Goal: Information Seeking & Learning: Learn about a topic

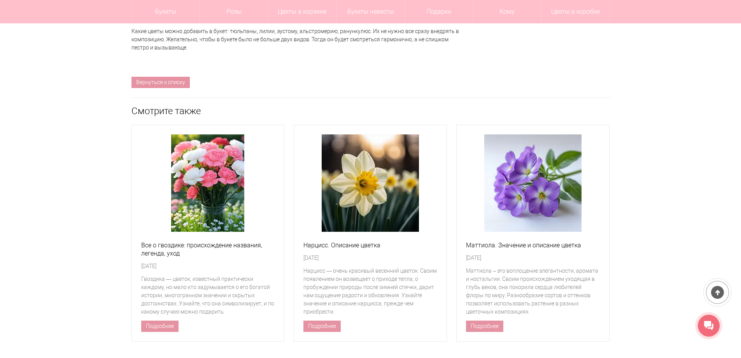
scroll to position [3229, 0]
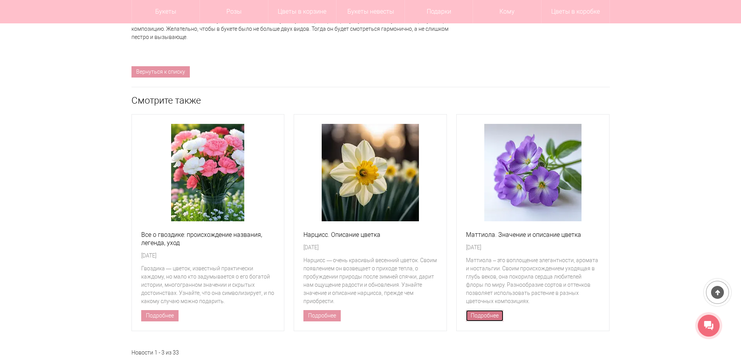
click at [486, 310] on link "Подробнее" at bounding box center [484, 315] width 37 height 11
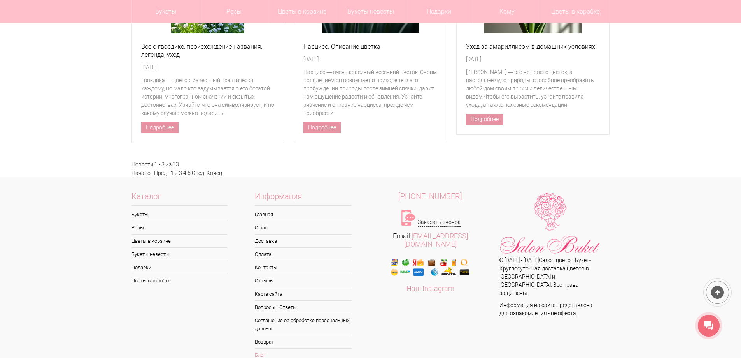
scroll to position [3264, 0]
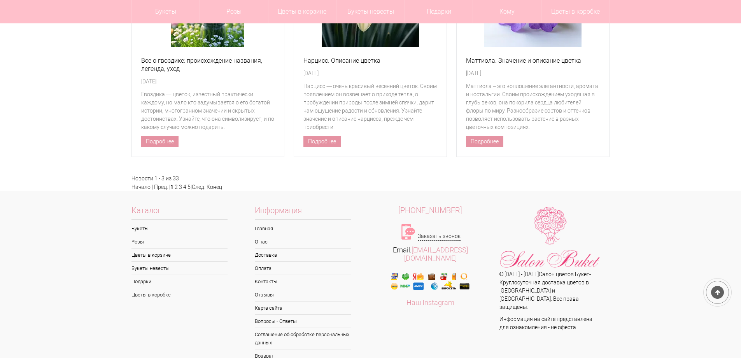
scroll to position [3418, 0]
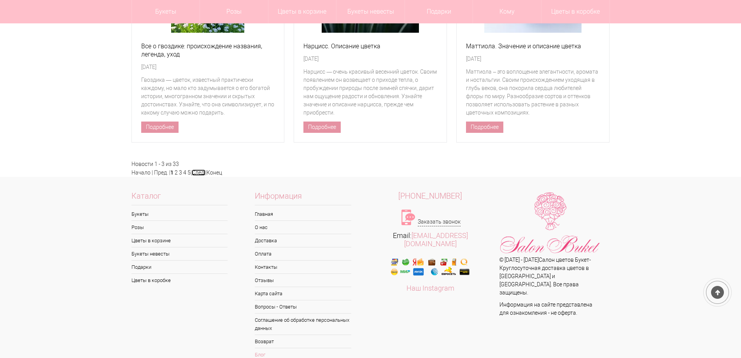
click at [204, 169] on link "След." at bounding box center [199, 172] width 14 height 6
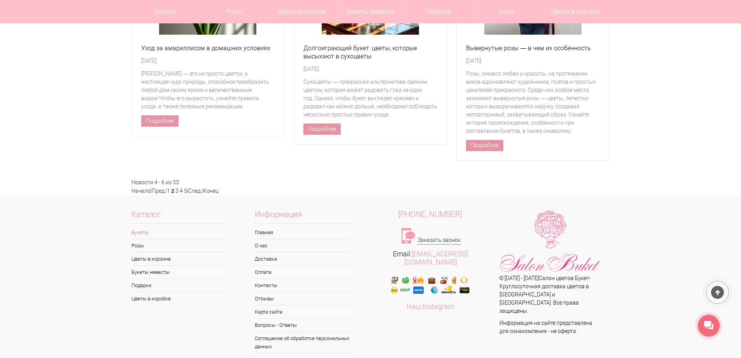
scroll to position [3417, 0]
click at [201, 187] on link "След." at bounding box center [195, 190] width 14 height 6
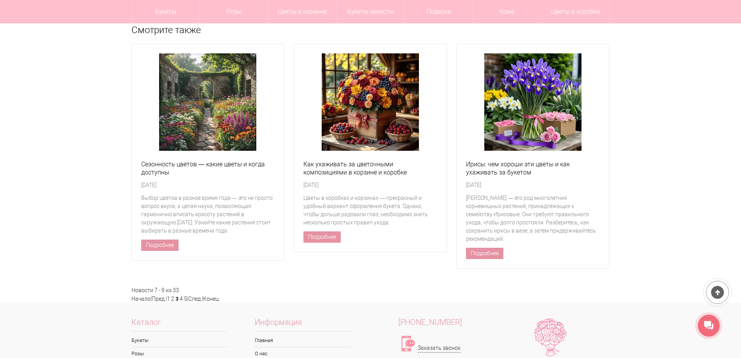
click at [209, 102] on img at bounding box center [207, 101] width 97 height 97
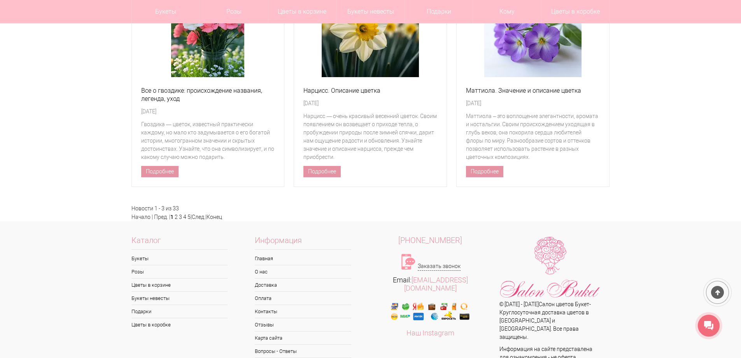
scroll to position [3035, 0]
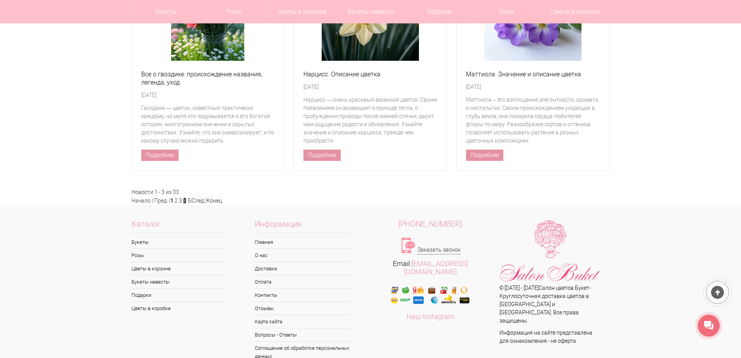
click at [185, 202] on link "4" at bounding box center [184, 200] width 3 height 6
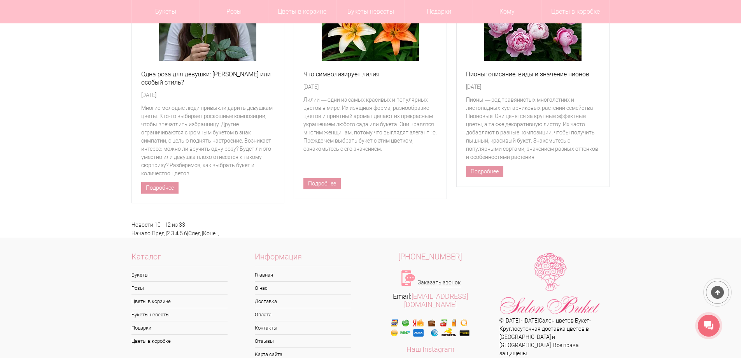
scroll to position [2961, 0]
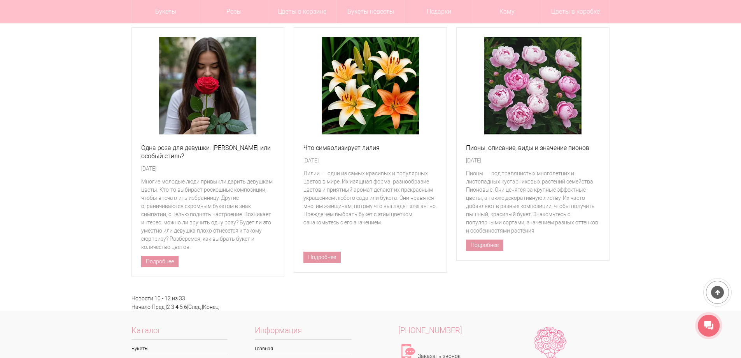
click at [544, 112] on img at bounding box center [532, 85] width 97 height 97
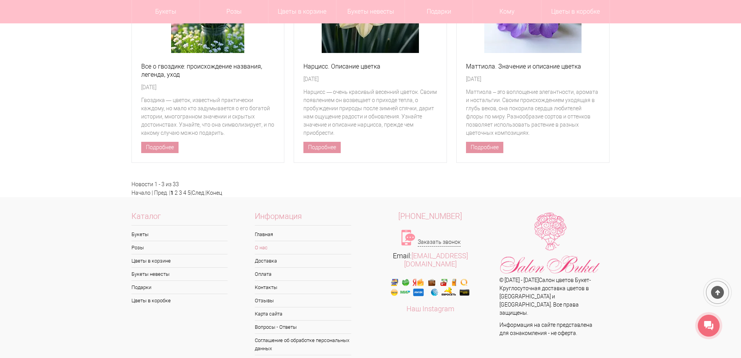
scroll to position [3074, 0]
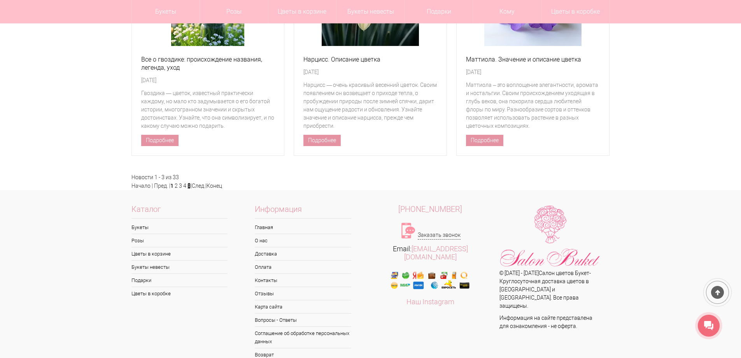
click at [190, 182] on link "5" at bounding box center [189, 185] width 3 height 6
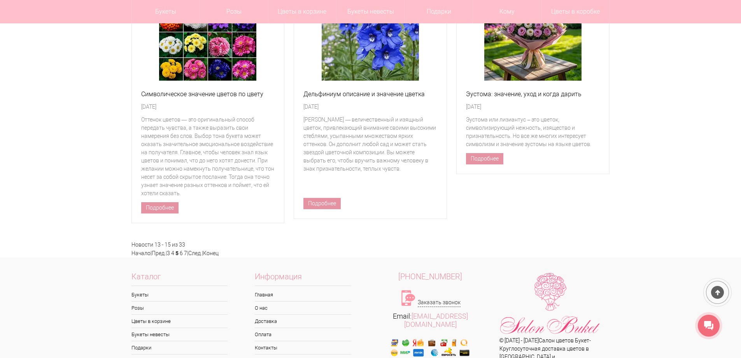
scroll to position [3128, 0]
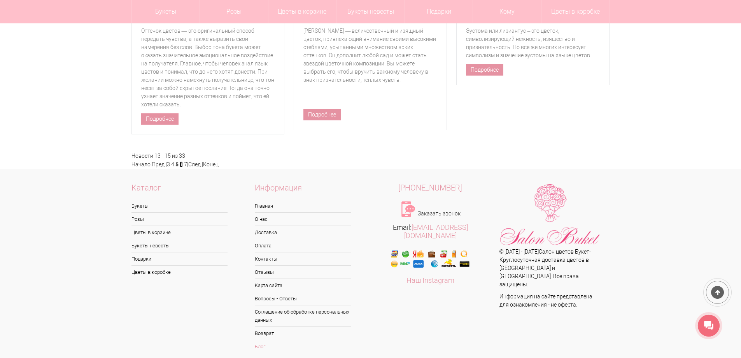
click at [183, 161] on link "6" at bounding box center [181, 164] width 3 height 6
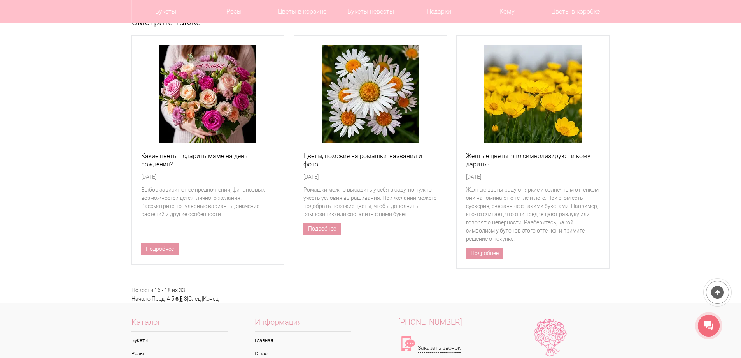
click at [183, 295] on link "7" at bounding box center [181, 298] width 3 height 6
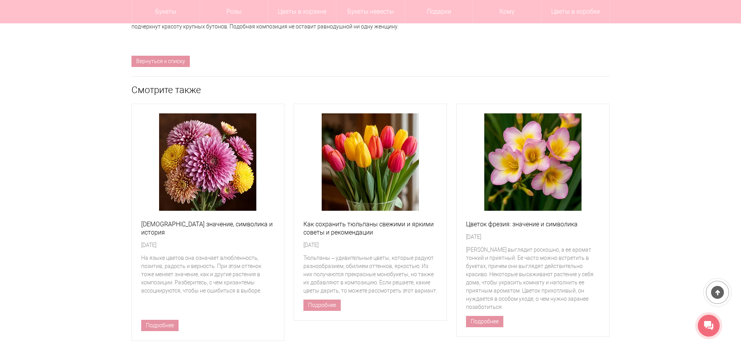
scroll to position [3016, 0]
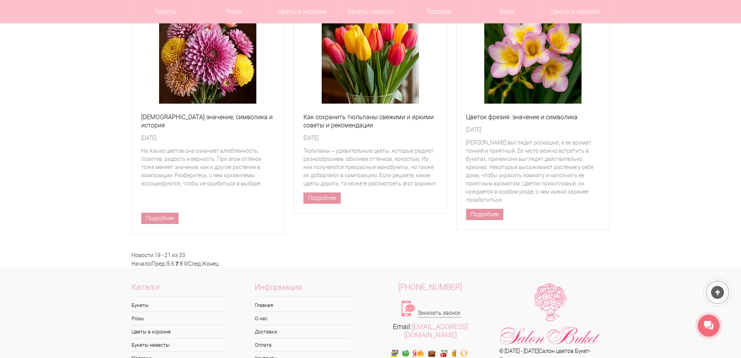
scroll to position [2977, 0]
